Goal: Task Accomplishment & Management: Manage account settings

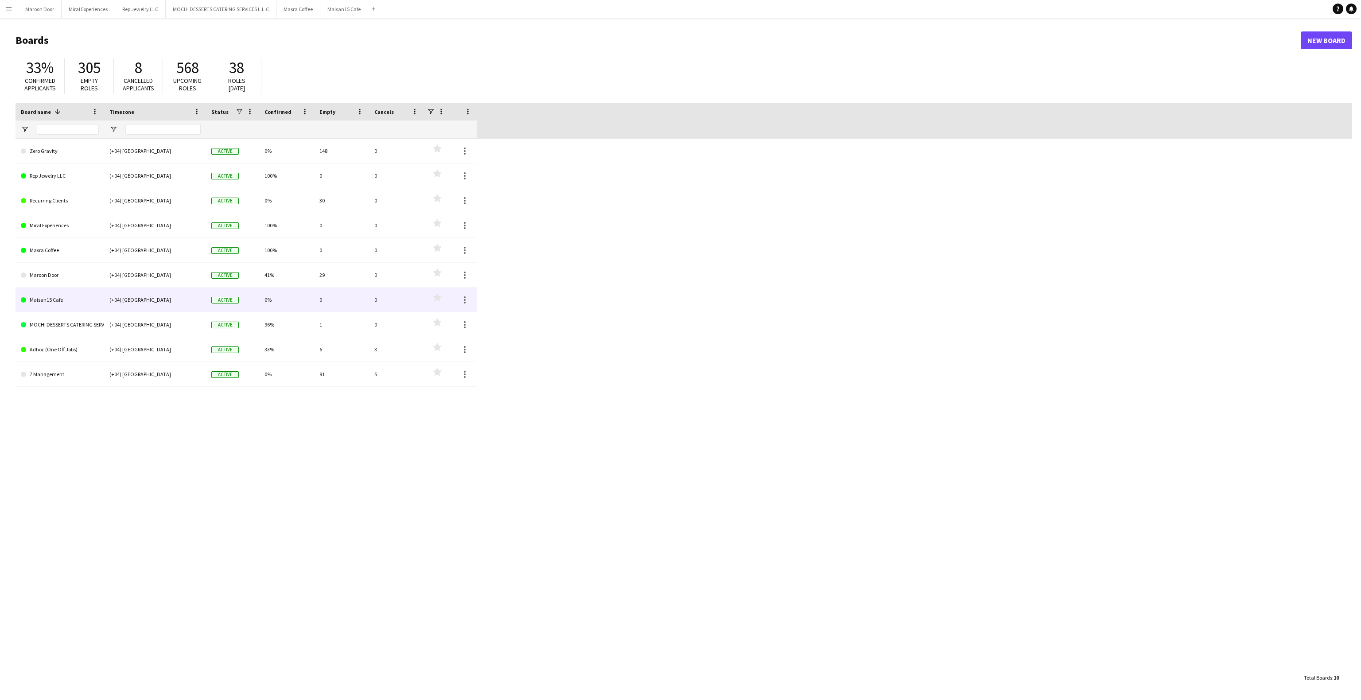
click at [44, 300] on link "Maisan15 Cafe" at bounding box center [60, 300] width 78 height 25
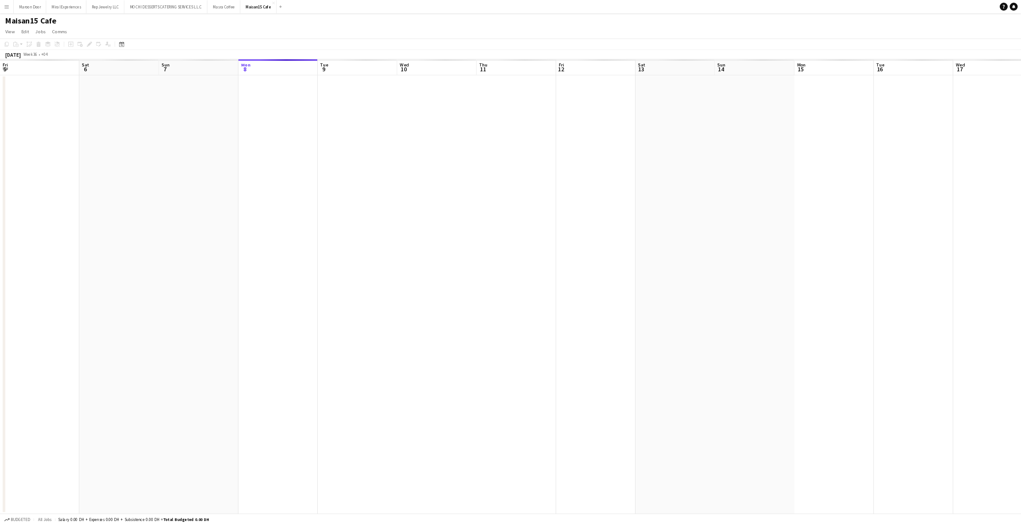
scroll to position [0, 212]
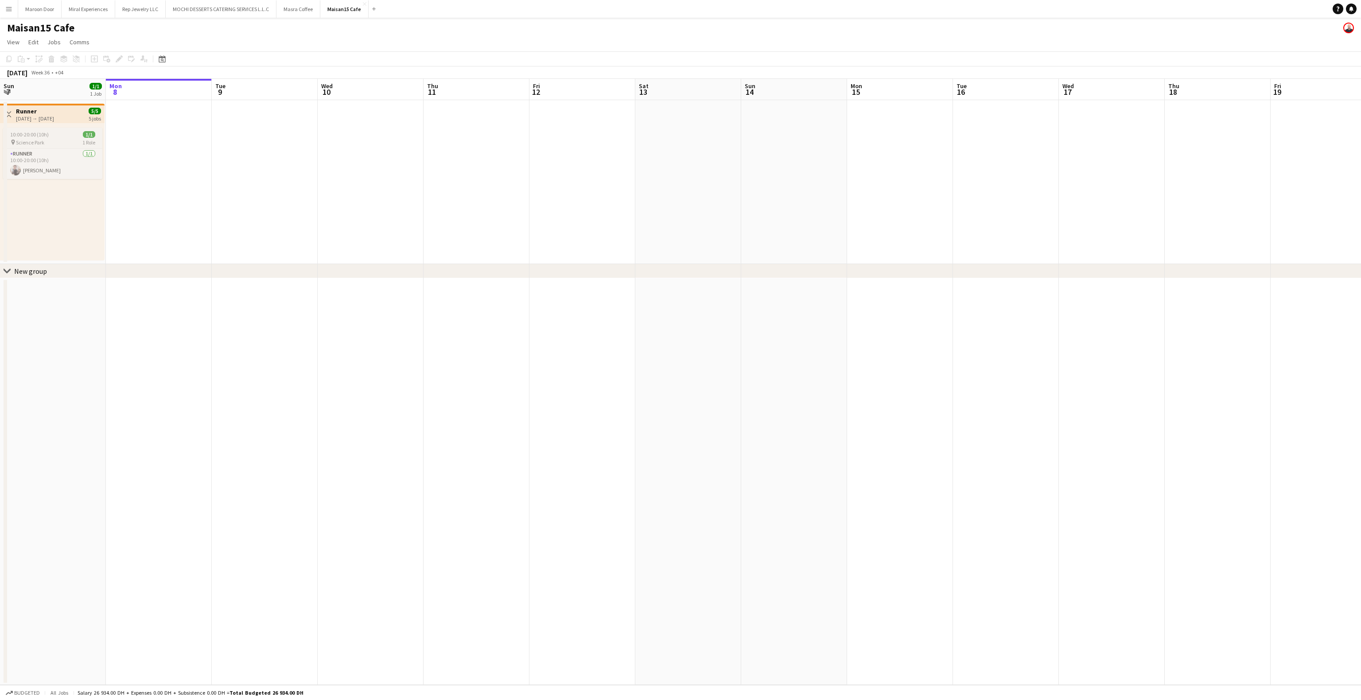
click at [54, 136] on div "10:00-20:00 (10h) 1/1" at bounding box center [52, 134] width 99 height 7
click at [262, 149] on app-date-cell at bounding box center [265, 182] width 106 height 164
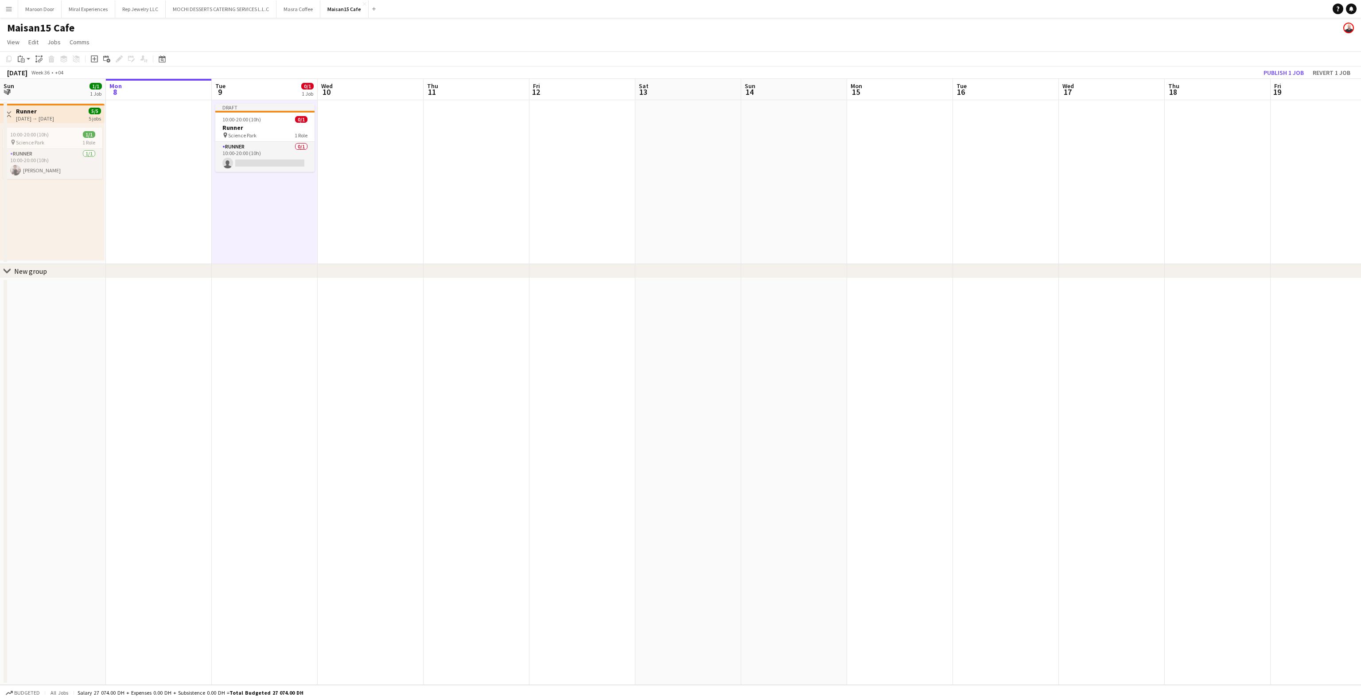
click at [355, 147] on app-date-cell at bounding box center [371, 182] width 106 height 164
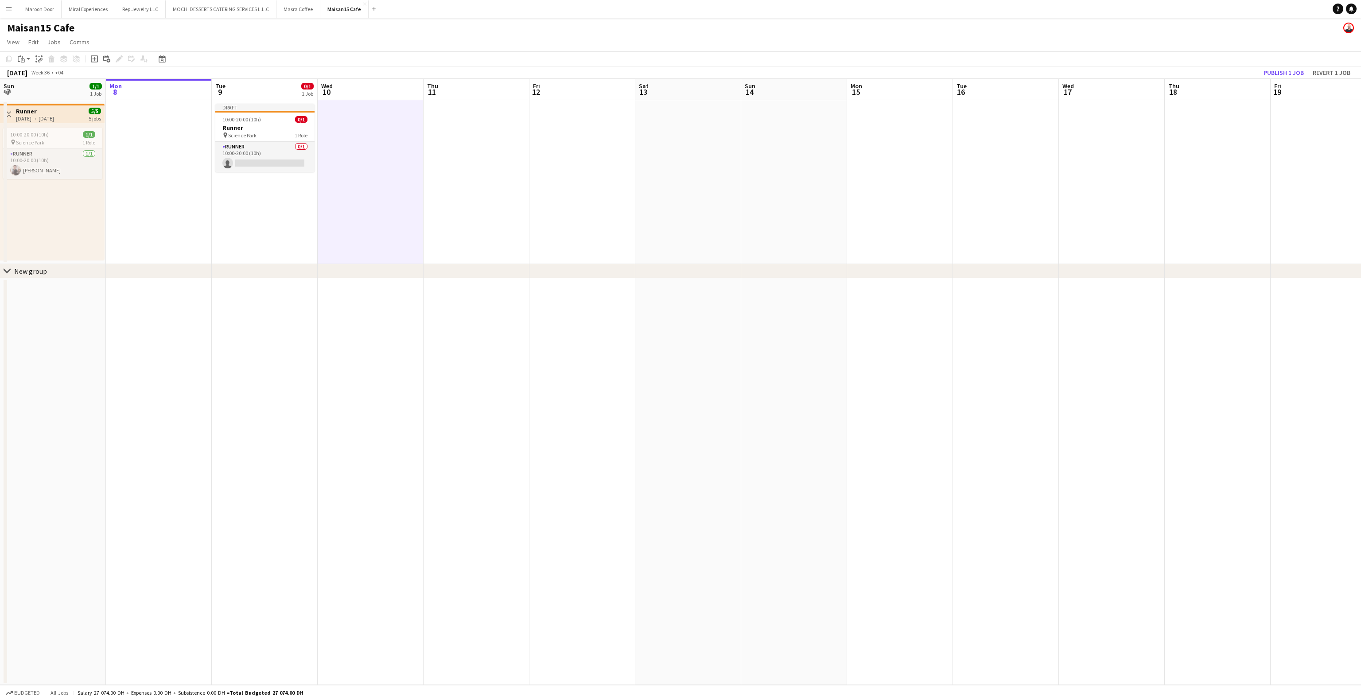
click at [478, 151] on app-date-cell at bounding box center [477, 182] width 106 height 164
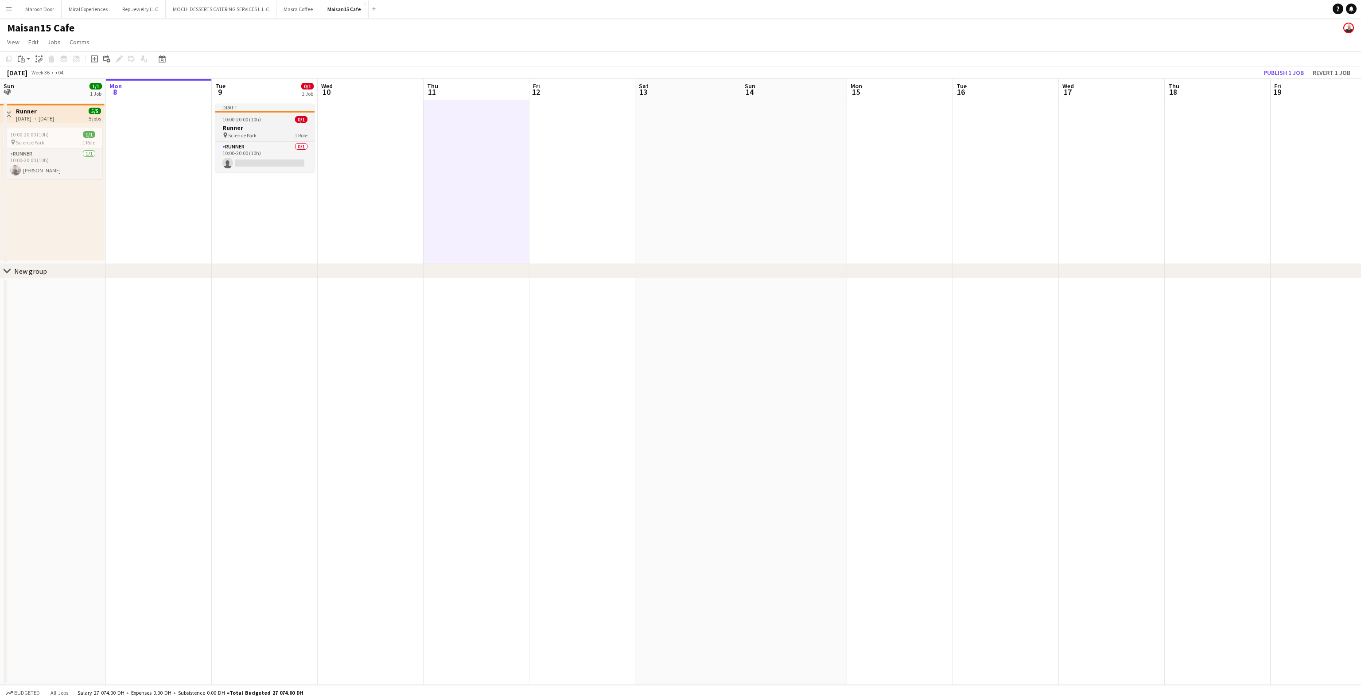
click at [256, 116] on span "10:00-20:00 (10h)" at bounding box center [241, 119] width 39 height 7
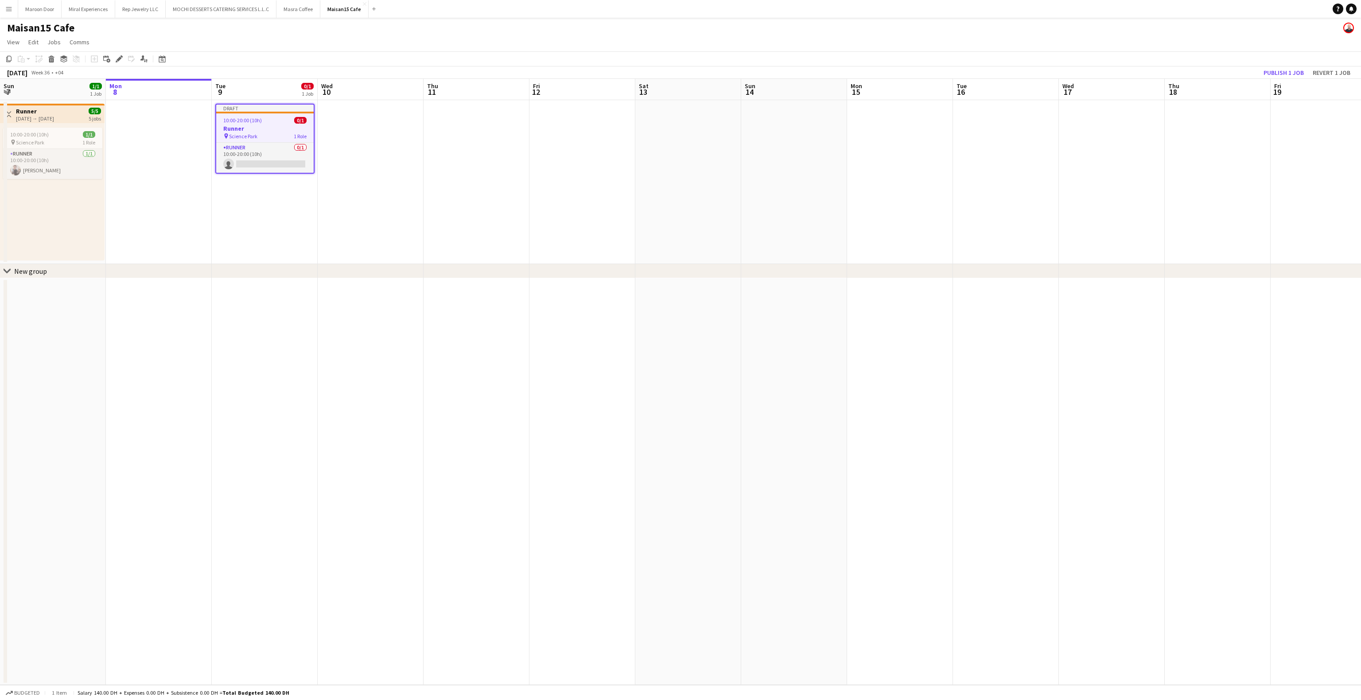
click at [466, 126] on app-date-cell at bounding box center [477, 182] width 106 height 164
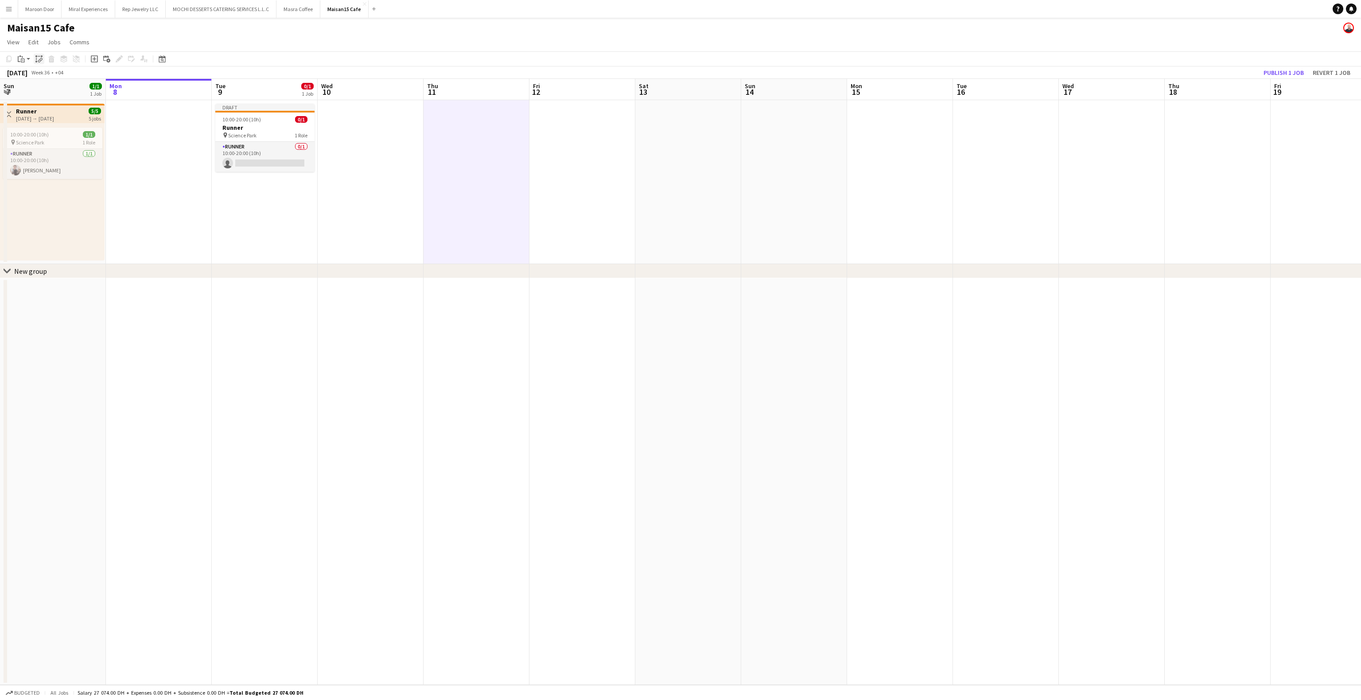
click at [40, 60] on icon "Paste linked Job" at bounding box center [38, 58] width 7 height 7
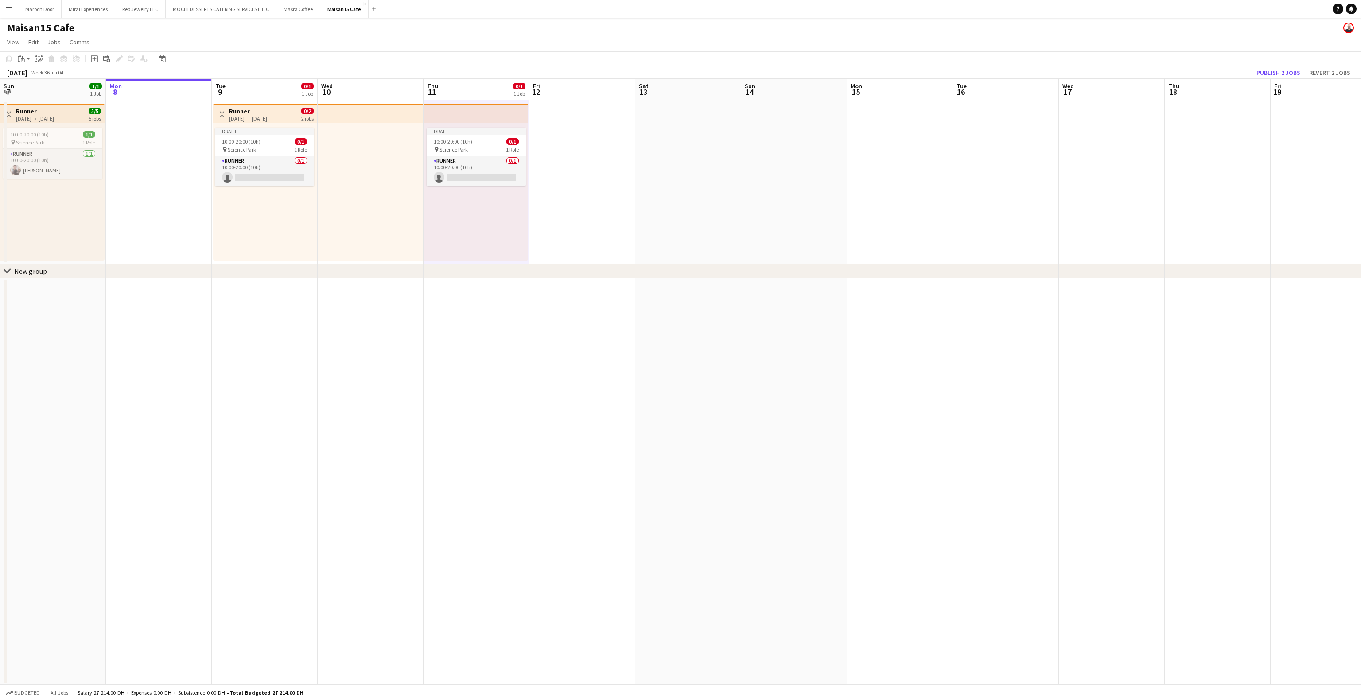
click at [591, 156] on app-date-cell at bounding box center [583, 182] width 106 height 164
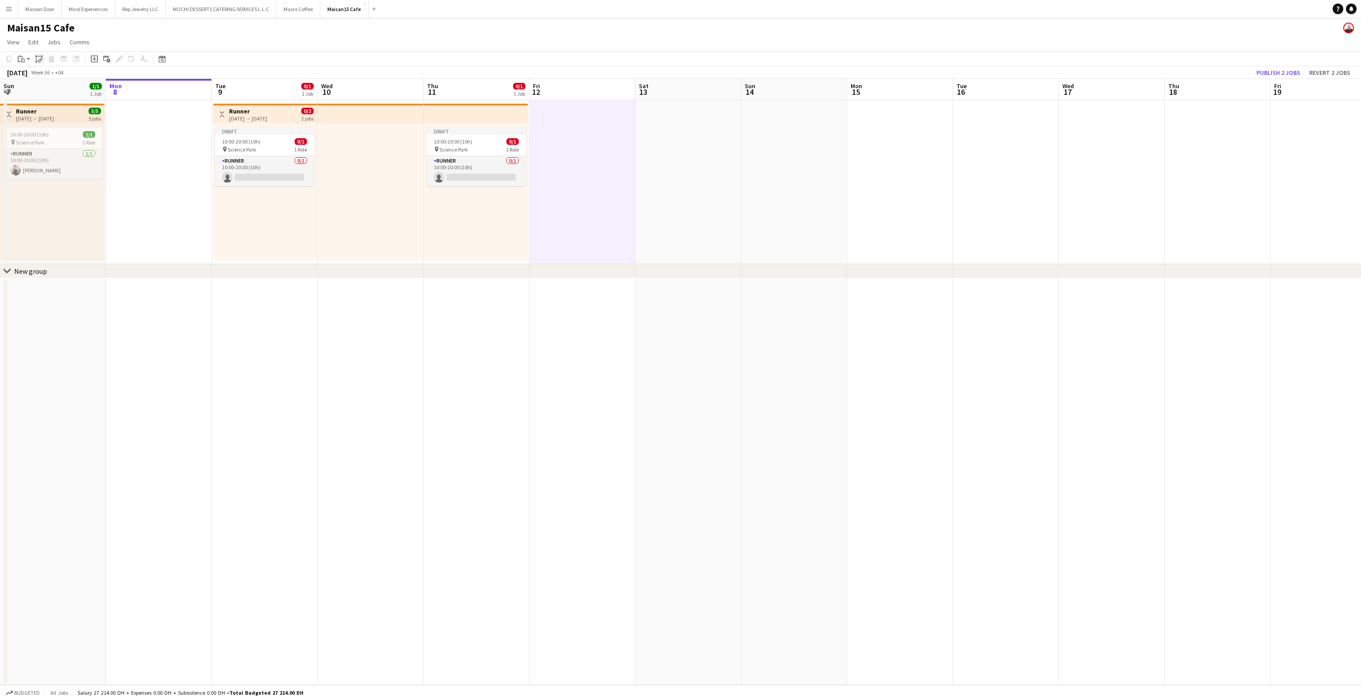
click at [36, 58] on icon at bounding box center [36, 59] width 0 height 3
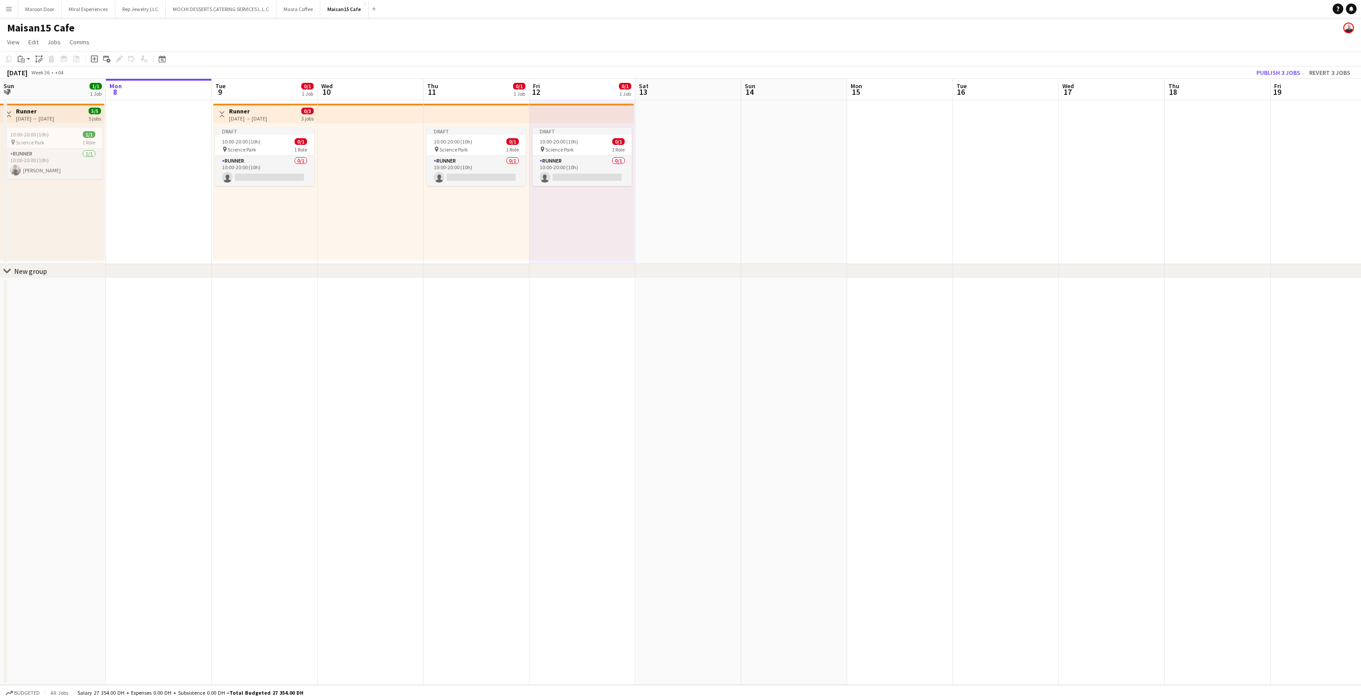
click at [678, 167] on app-date-cell at bounding box center [688, 182] width 106 height 164
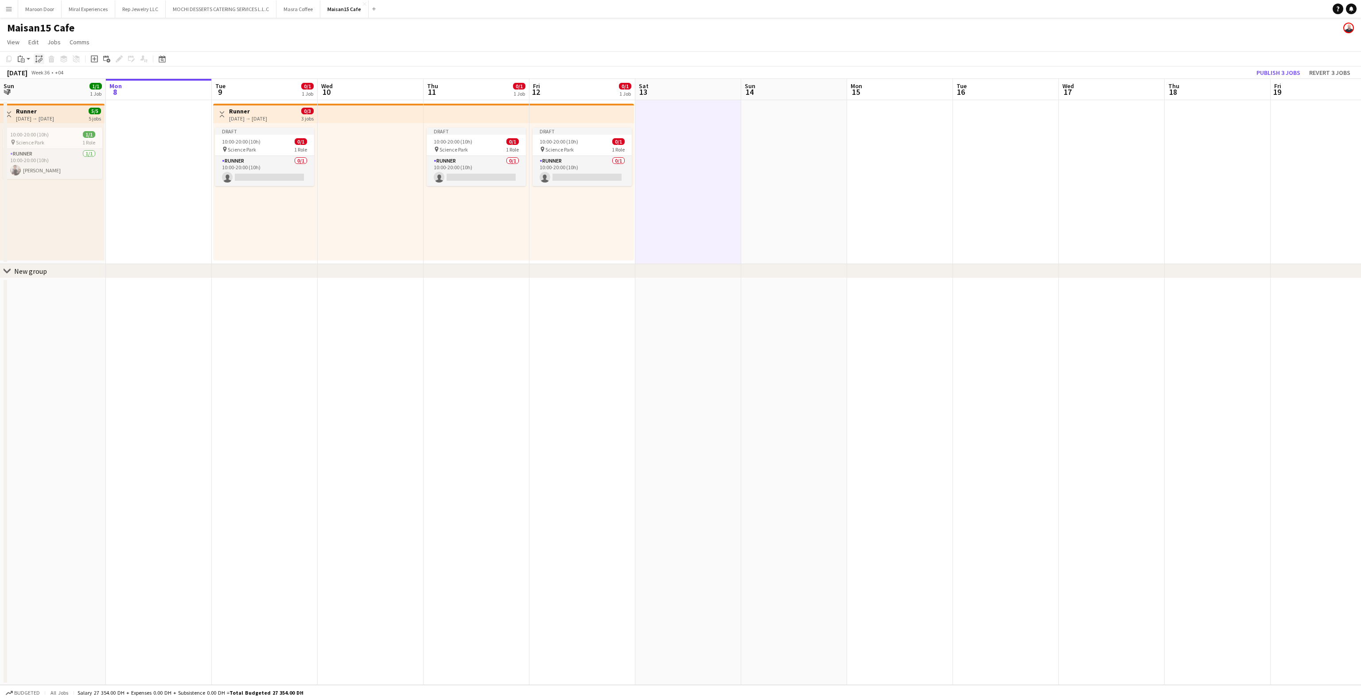
click at [42, 58] on div "Paste linked Job" at bounding box center [39, 59] width 11 height 11
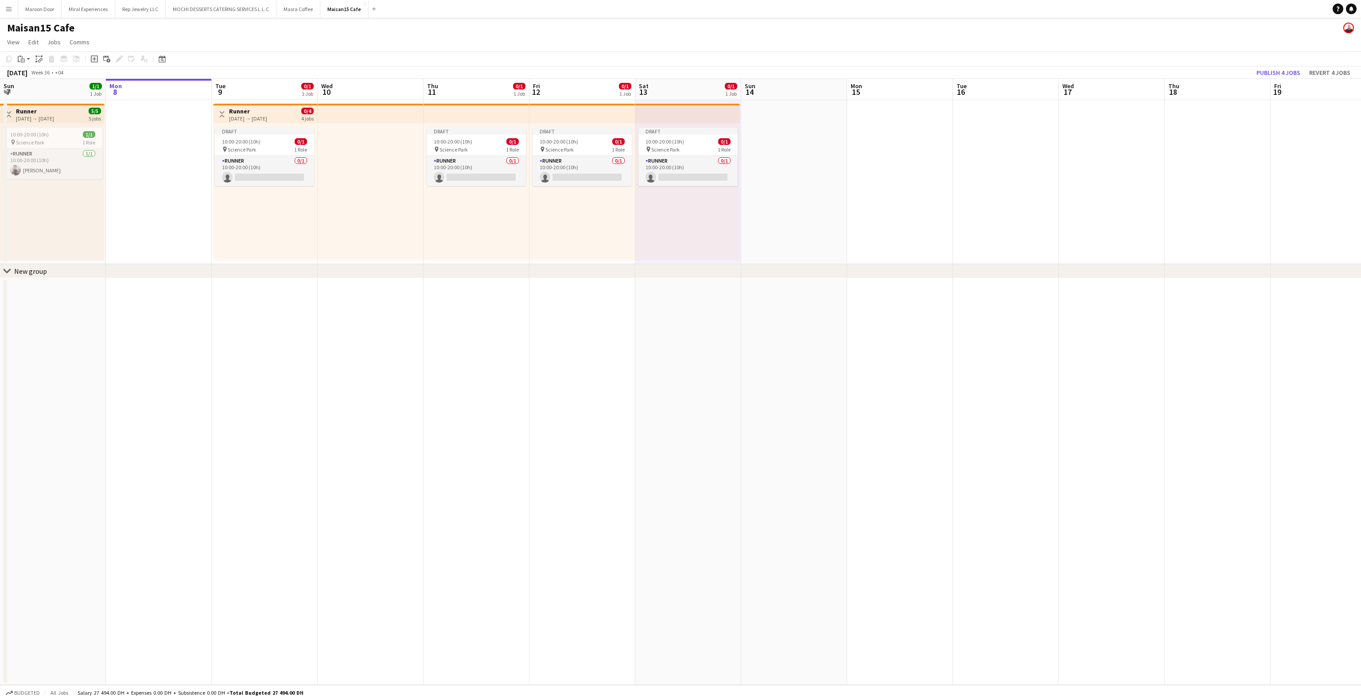
click at [770, 160] on app-date-cell at bounding box center [794, 182] width 106 height 164
click at [40, 59] on icon "Paste linked Job" at bounding box center [38, 58] width 7 height 7
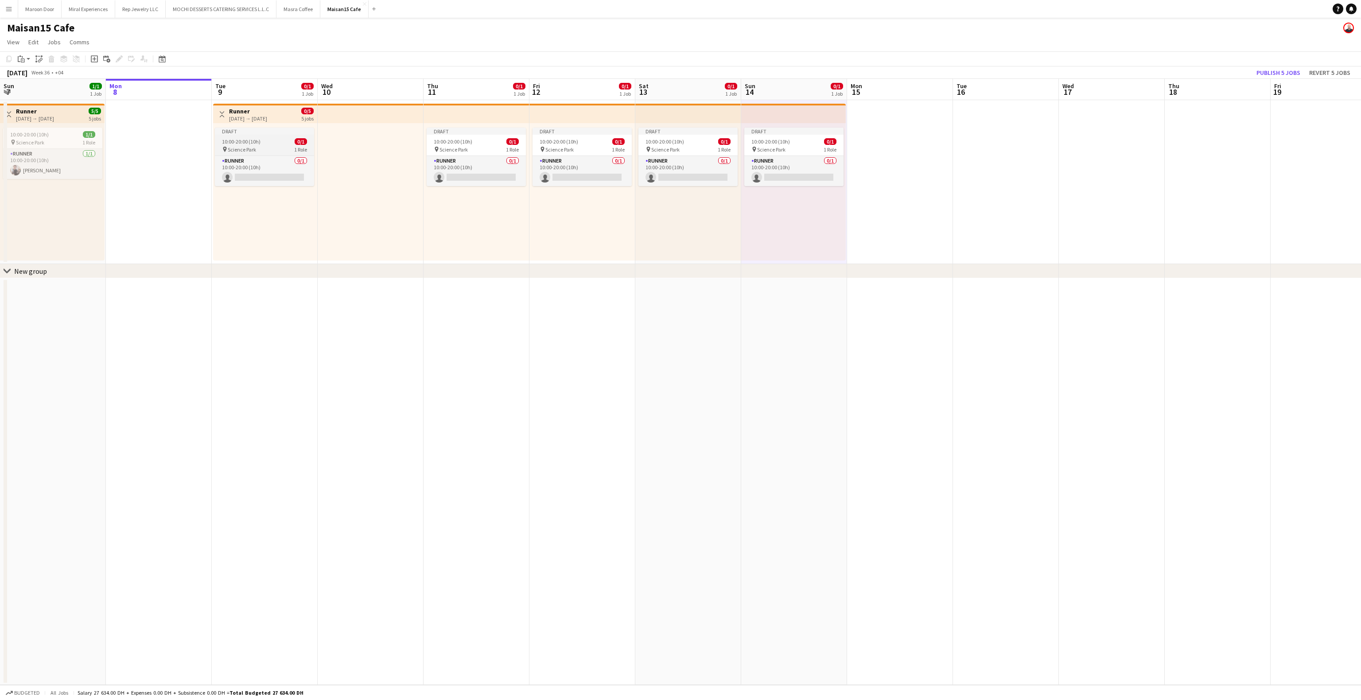
click at [265, 136] on app-job-card "Draft 10:00-20:00 (10h) 0/1 pin Science Park 1 Role Runner 0/1 10:00-20:00 (10h…" at bounding box center [264, 157] width 99 height 58
click at [119, 58] on icon at bounding box center [119, 59] width 5 height 5
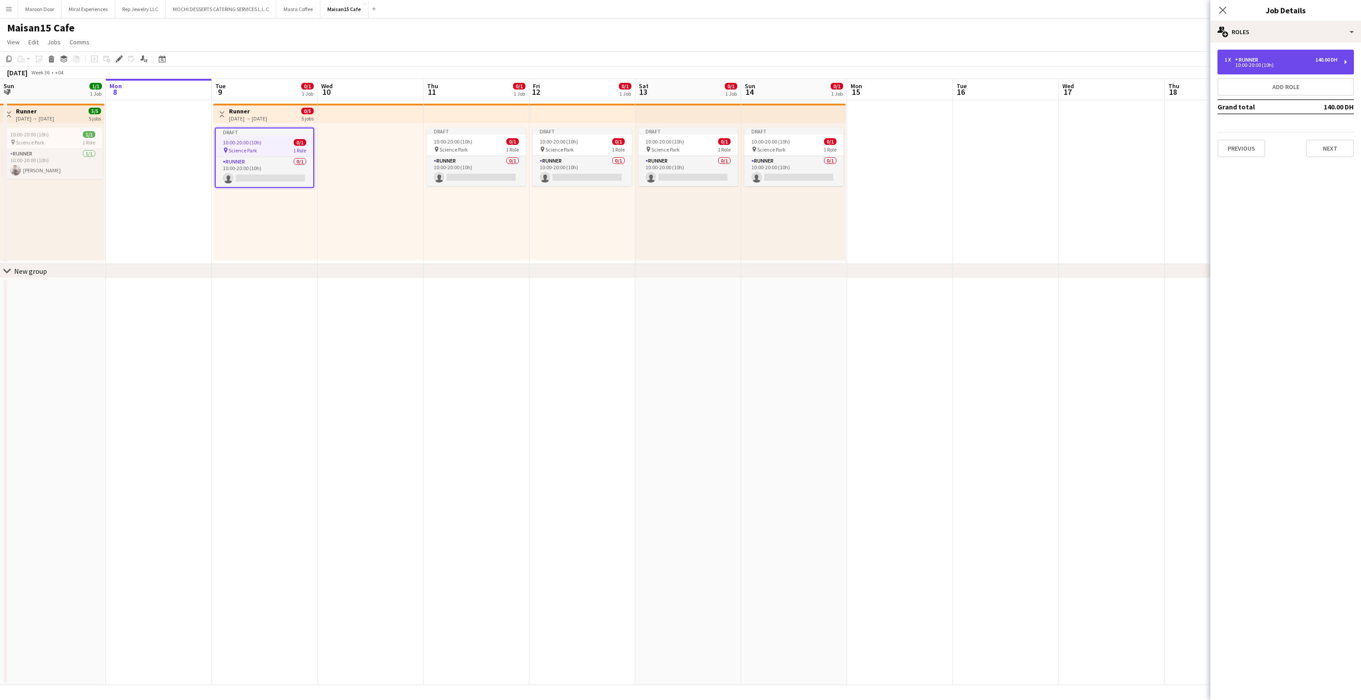
click at [1312, 58] on div "1 x Runner 140.00 DH" at bounding box center [1281, 60] width 113 height 6
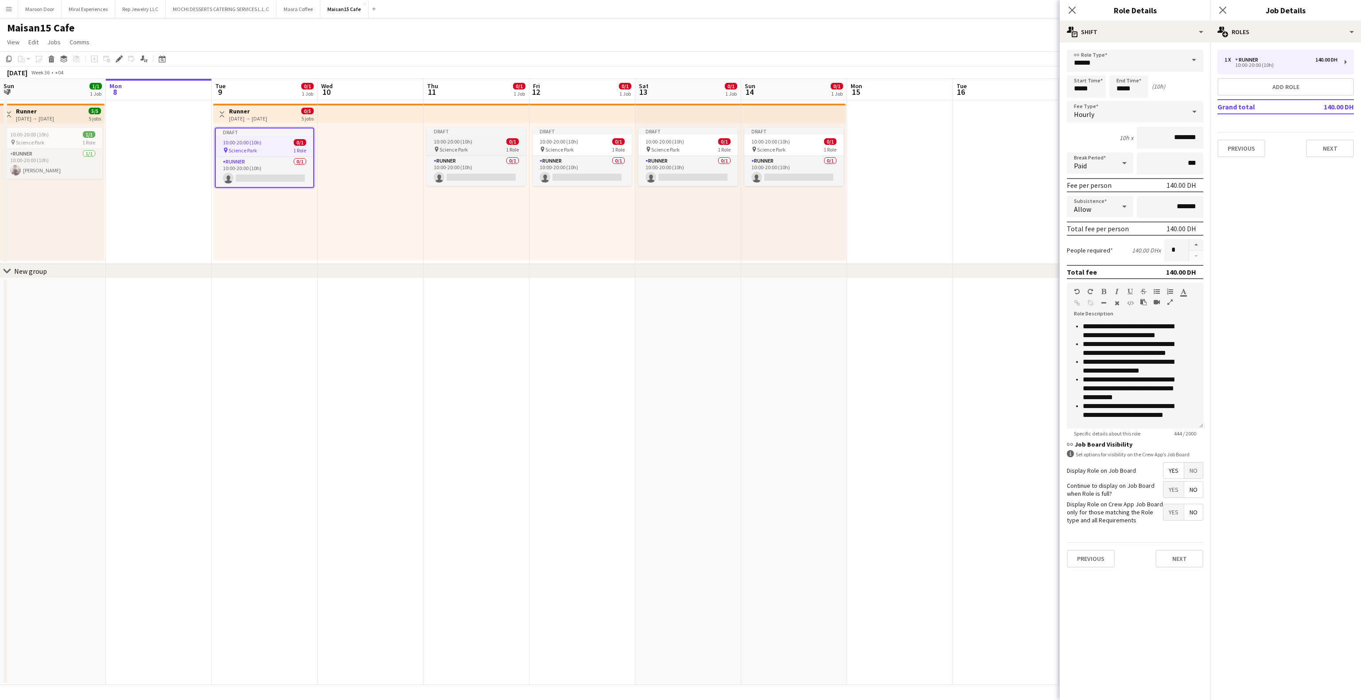
click at [494, 136] on app-job-card "Draft 10:00-20:00 (10h) 0/1 pin Science Park 1 Role Runner 0/1 10:00-20:00 (10h…" at bounding box center [476, 157] width 99 height 58
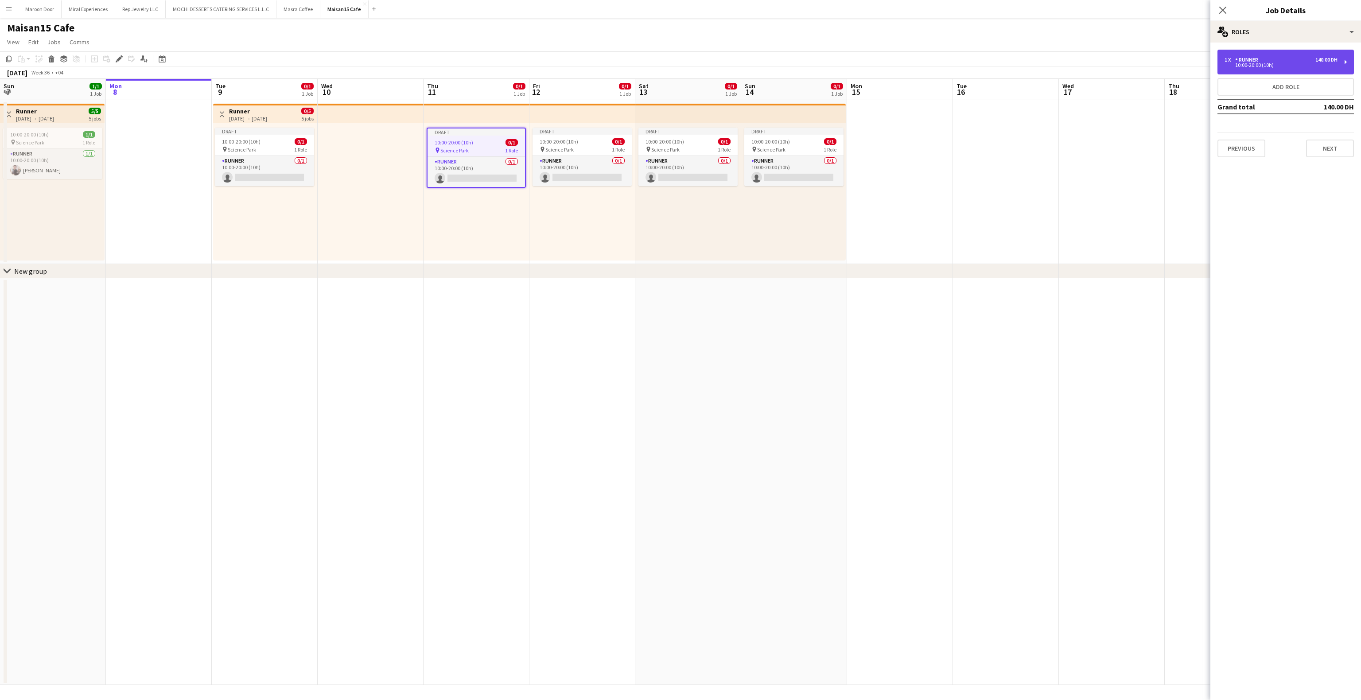
click at [1287, 60] on div "1 x Runner 140.00 DH" at bounding box center [1281, 60] width 113 height 6
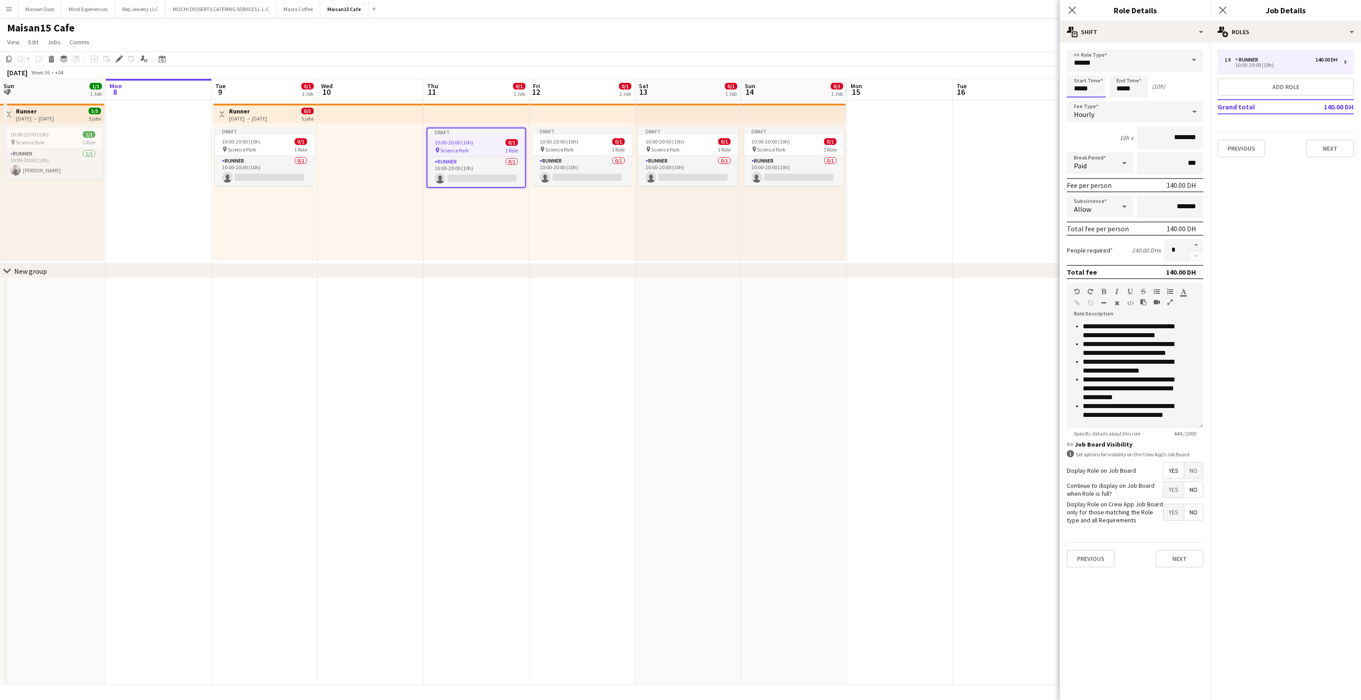
click at [1077, 85] on input "*****" at bounding box center [1086, 86] width 39 height 22
type input "*****"
click at [1075, 4] on app-icon "Close pop-in" at bounding box center [1072, 10] width 13 height 13
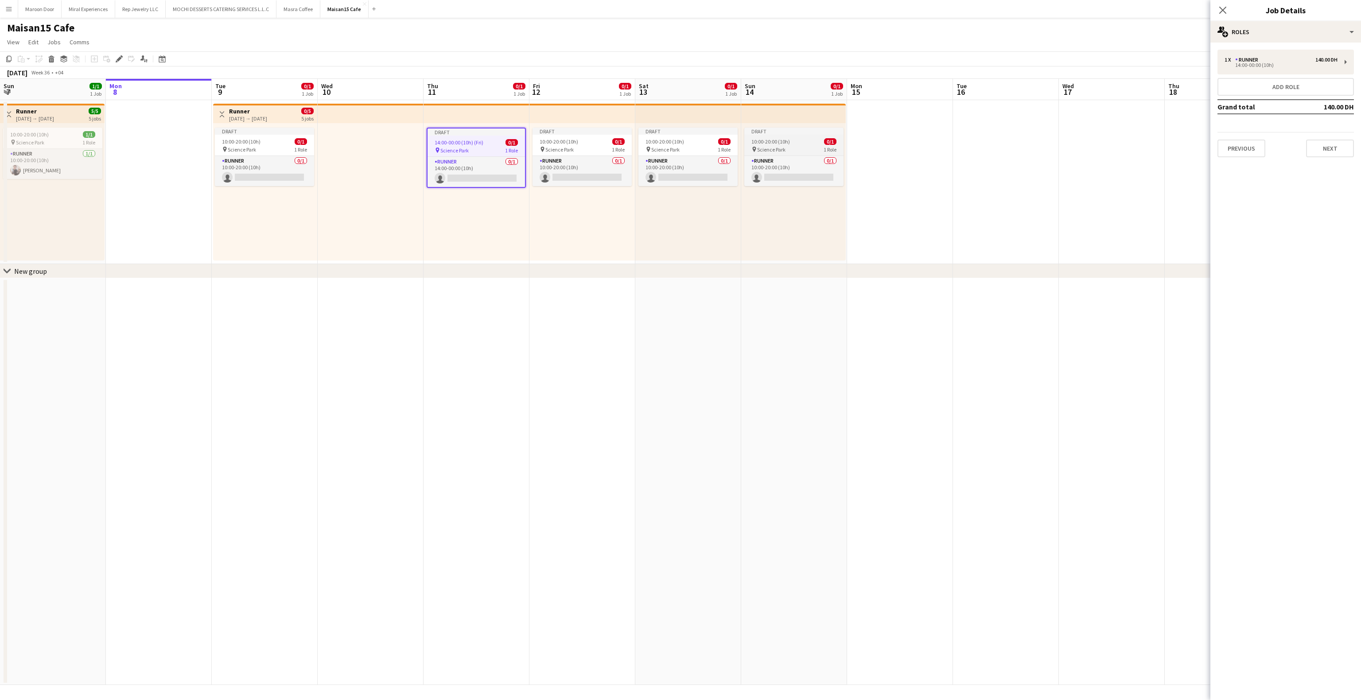
click at [792, 136] on app-job-card "Draft 10:00-20:00 (10h) 0/1 pin Science Park 1 Role Runner 0/1 10:00-20:00 (10h…" at bounding box center [793, 157] width 99 height 58
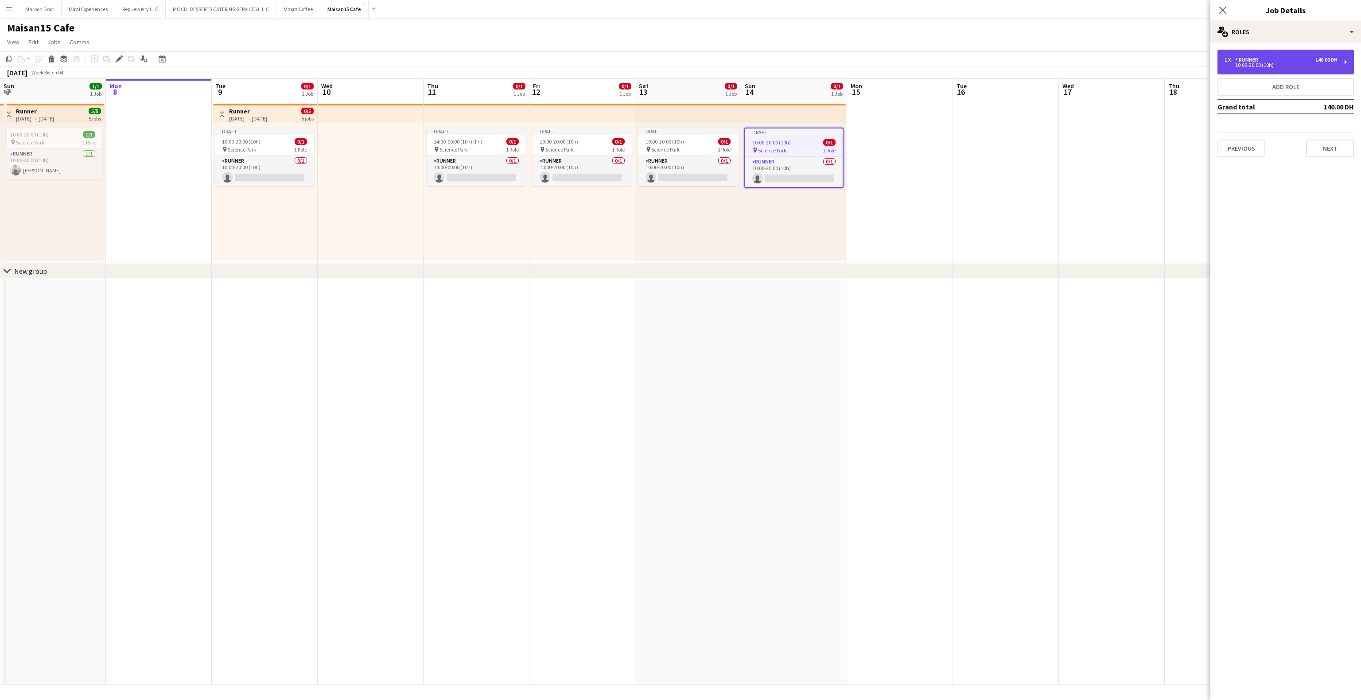
click at [1255, 55] on div "1 x Runner 140.00 DH 10:00-20:00 (10h)" at bounding box center [1286, 62] width 136 height 25
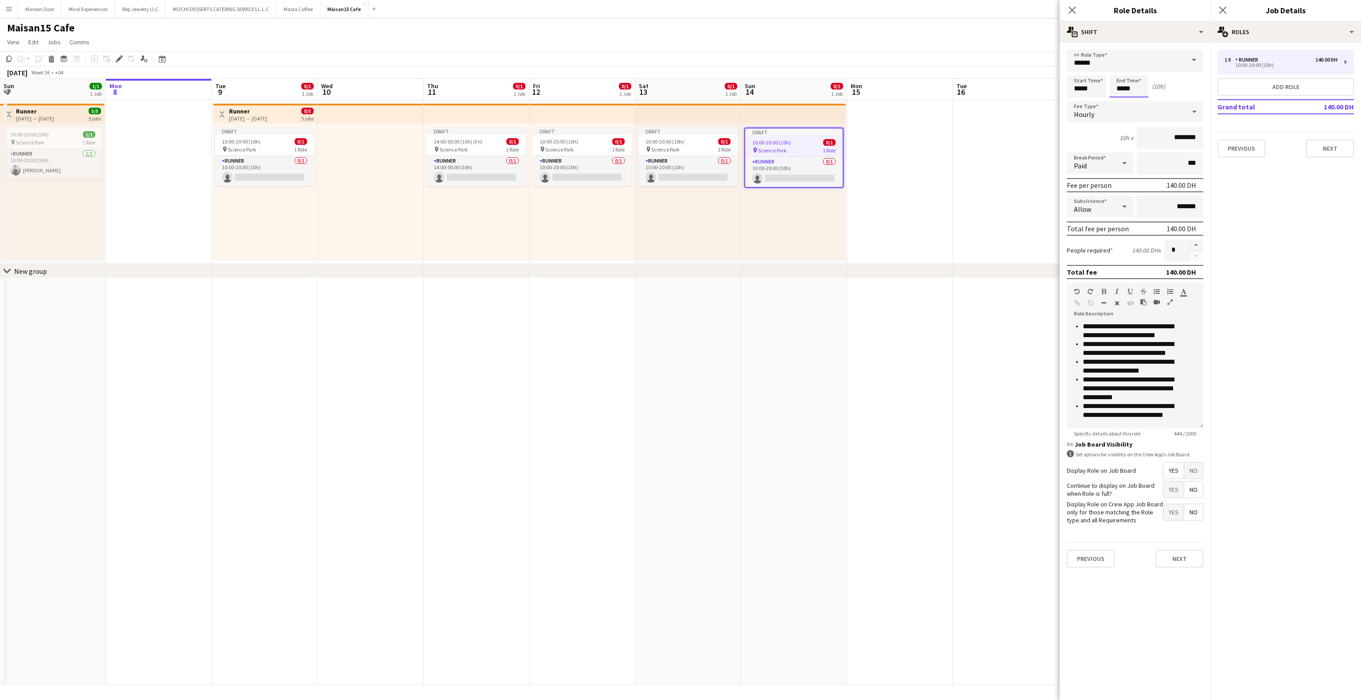
click at [1116, 90] on input "*****" at bounding box center [1129, 86] width 39 height 22
type input "*****"
click at [1223, 12] on icon "Close pop-in" at bounding box center [1223, 10] width 8 height 8
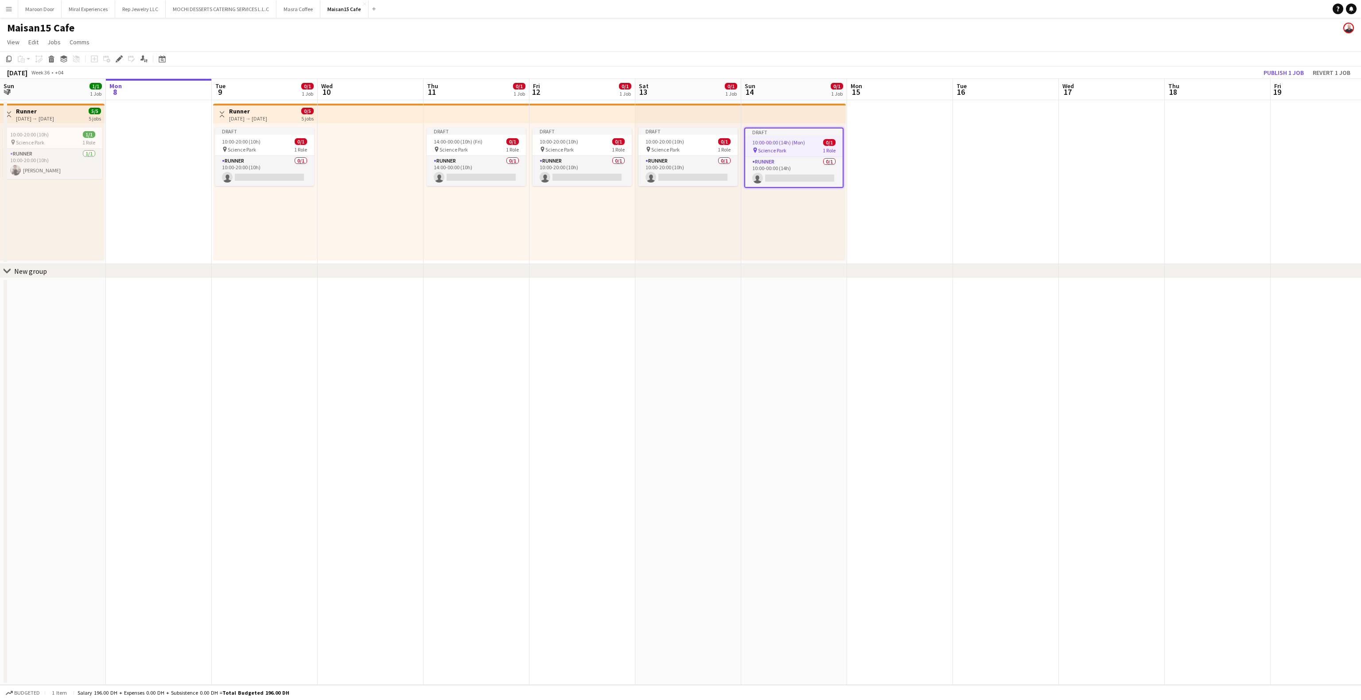
click at [975, 214] on app-date-cell at bounding box center [1006, 182] width 106 height 164
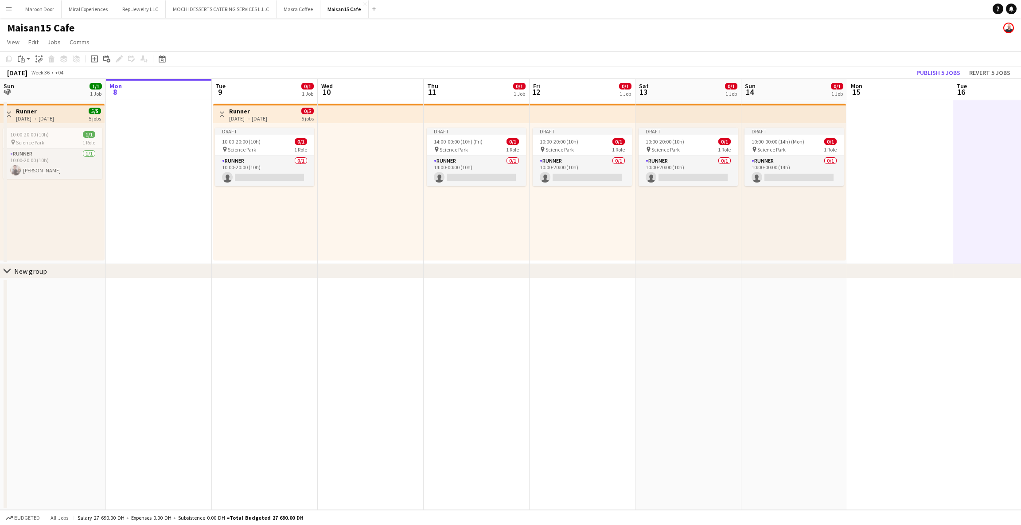
click at [900, 55] on app-toolbar "Copy Paste Paste Ctrl+V Paste with crew Ctrl+Shift+V Paste linked Job [GEOGRAPH…" at bounding box center [510, 58] width 1021 height 15
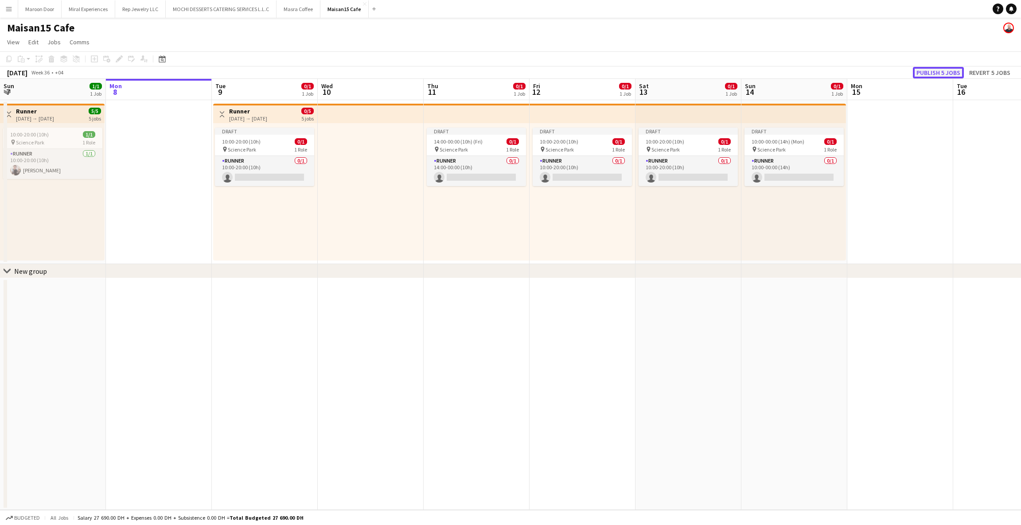
click at [927, 71] on button "Publish 5 jobs" at bounding box center [938, 73] width 51 height 12
click at [512, 117] on app-top-bar at bounding box center [477, 113] width 106 height 19
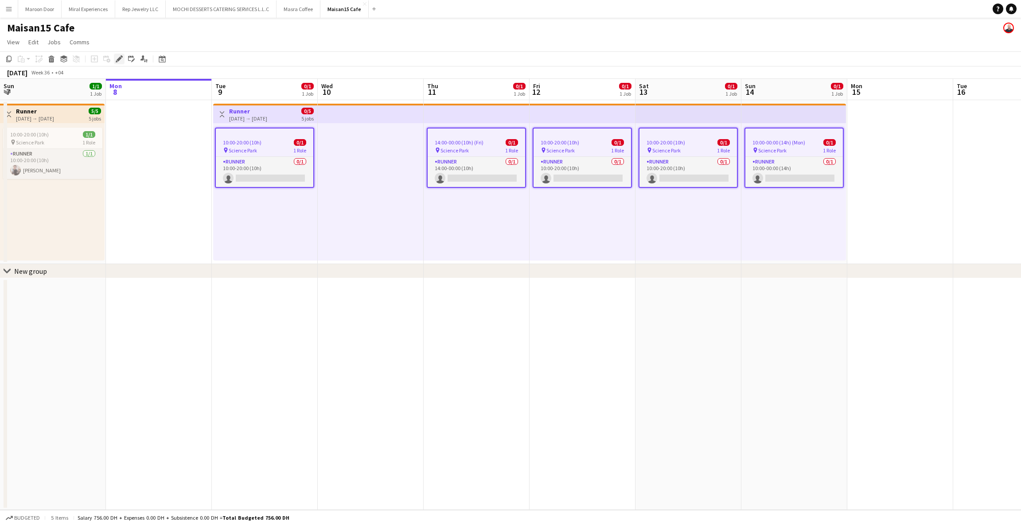
click at [114, 58] on div "Edit" at bounding box center [119, 59] width 11 height 11
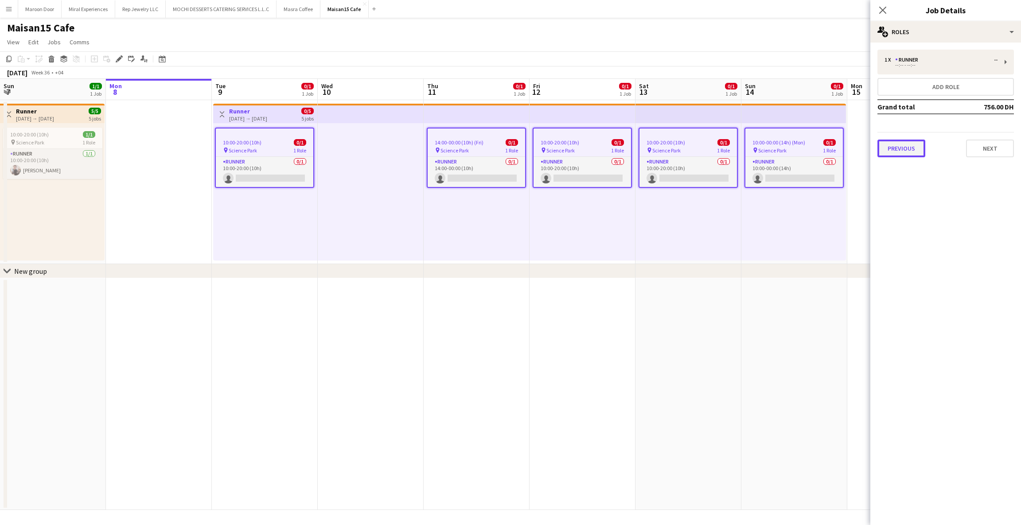
click at [919, 144] on button "Previous" at bounding box center [901, 149] width 48 height 18
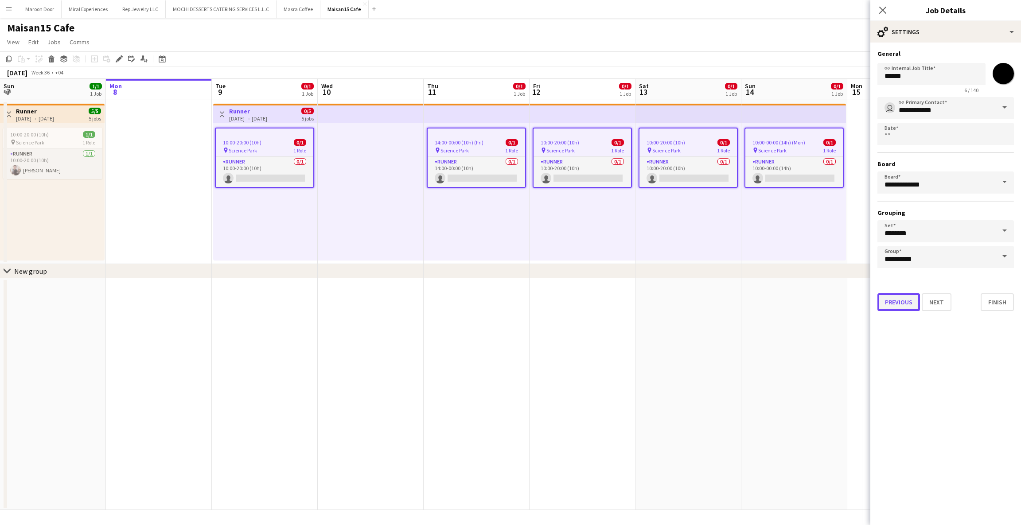
click at [892, 300] on button "Previous" at bounding box center [898, 302] width 43 height 18
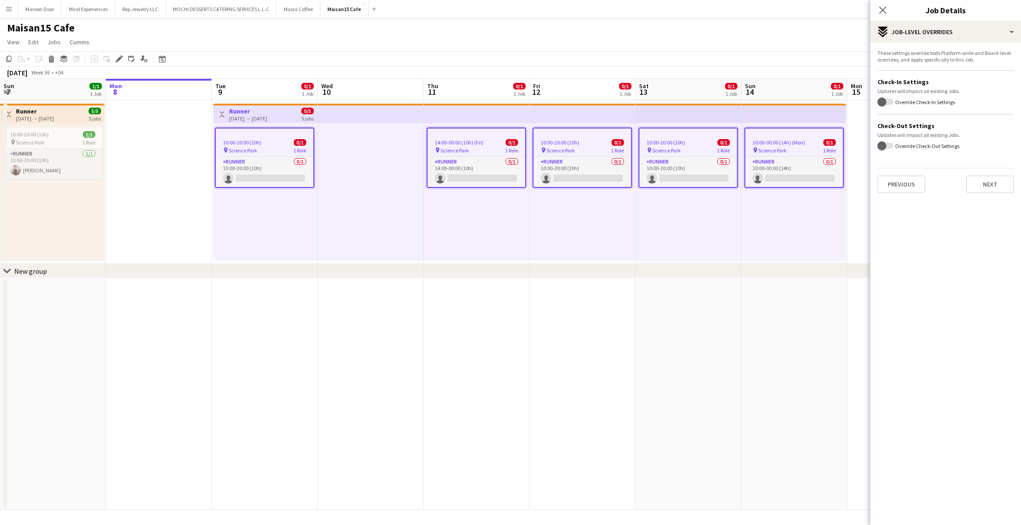
click at [900, 193] on div "These settings override both Platform-wide and Board-level overrides, and apply…" at bounding box center [945, 122] width 151 height 158
click at [898, 186] on button "Previous" at bounding box center [901, 184] width 48 height 18
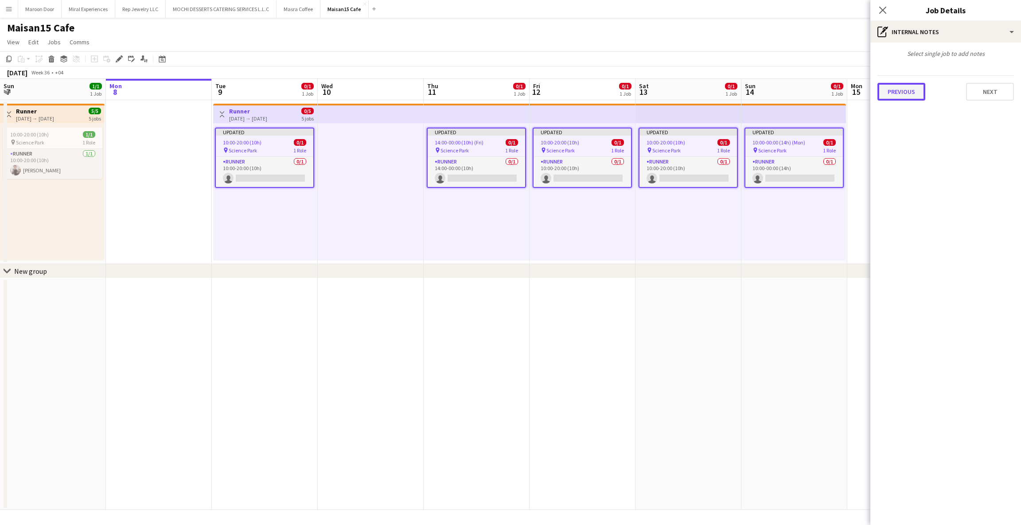
click at [900, 92] on button "Previous" at bounding box center [901, 92] width 48 height 18
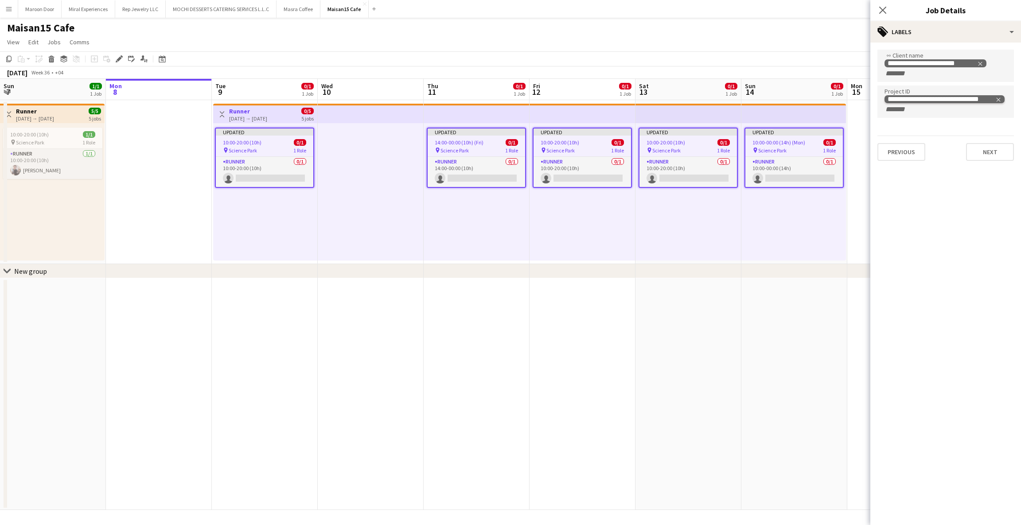
click at [1001, 98] on icon "Remove tag" at bounding box center [998, 100] width 6 height 6
click at [988, 98] on input "Type to search project ID labels..." at bounding box center [945, 100] width 122 height 8
paste input "**********"
type input "**********"
click at [976, 144] on button "Next" at bounding box center [990, 142] width 48 height 18
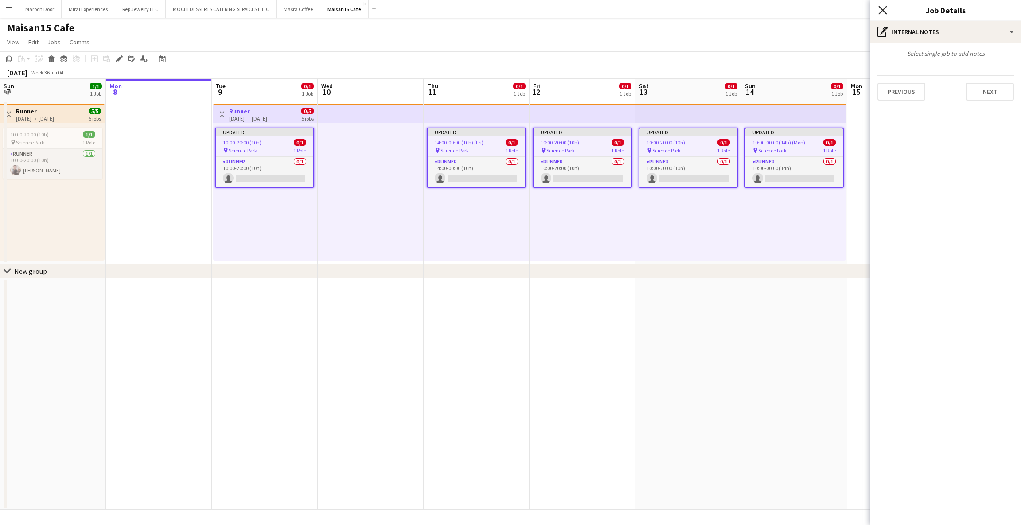
click at [879, 11] on icon "Close pop-in" at bounding box center [882, 10] width 8 height 8
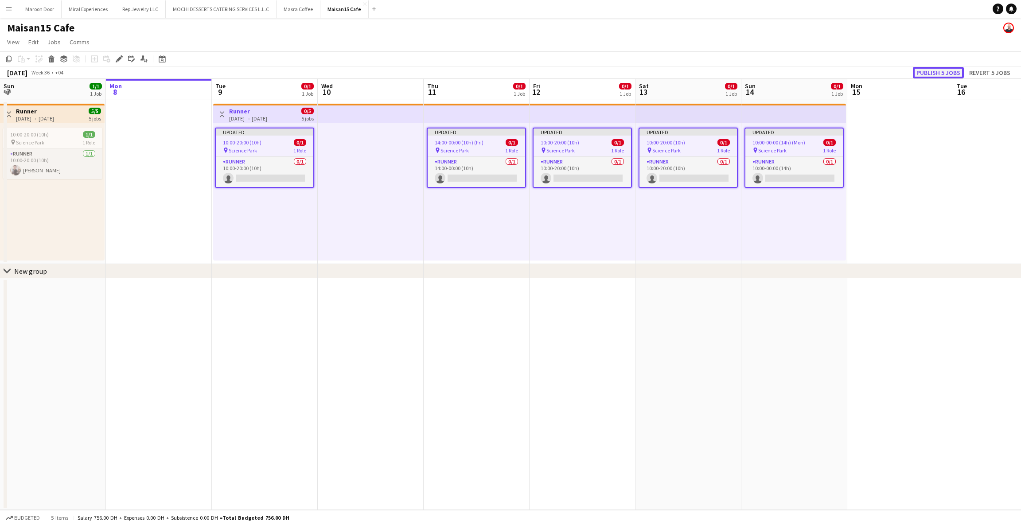
click at [951, 69] on button "Publish 5 jobs" at bounding box center [938, 73] width 51 height 12
